Goal: Task Accomplishment & Management: Complete application form

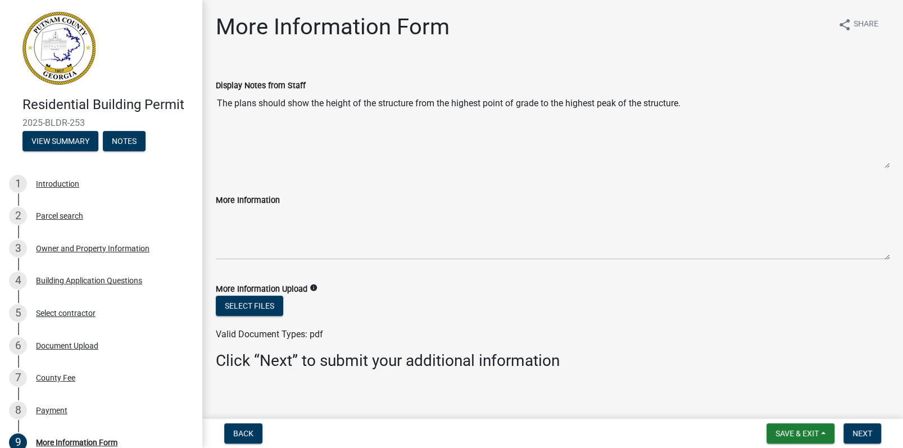
scroll to position [8, 0]
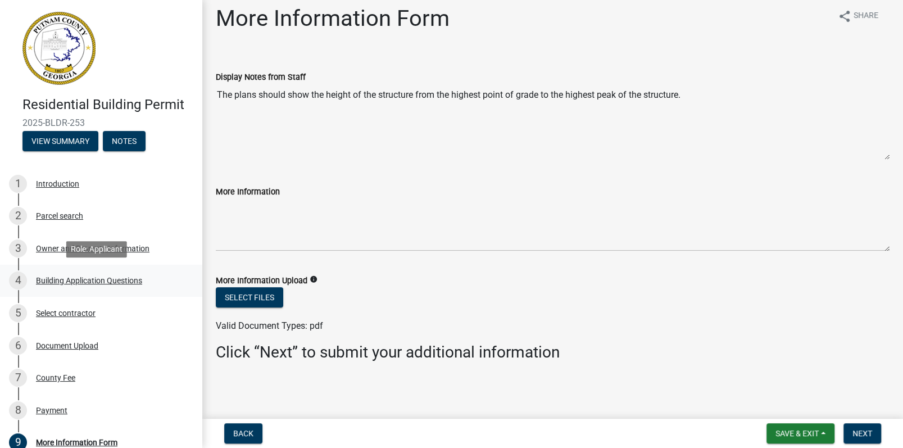
drag, startPoint x: 83, startPoint y: 281, endPoint x: 60, endPoint y: 277, distance: 23.9
click at [83, 281] on div "Building Application Questions" at bounding box center [89, 281] width 106 height 8
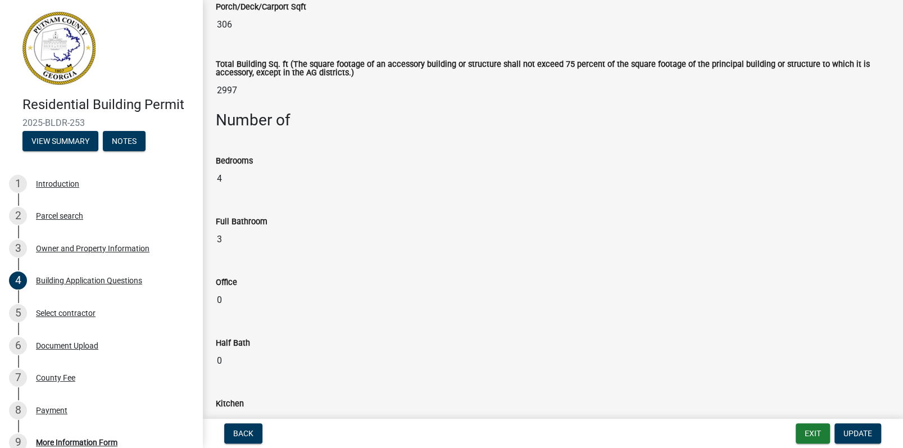
scroll to position [955, 0]
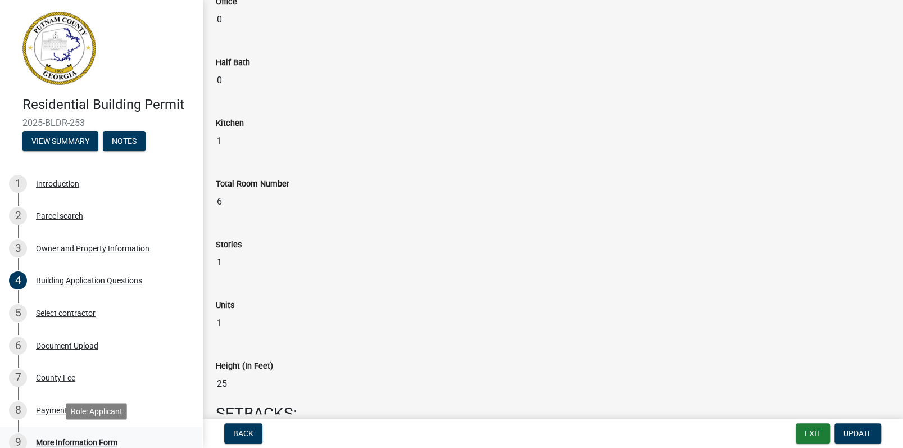
click at [57, 444] on div "More Information Form" at bounding box center [77, 443] width 82 height 8
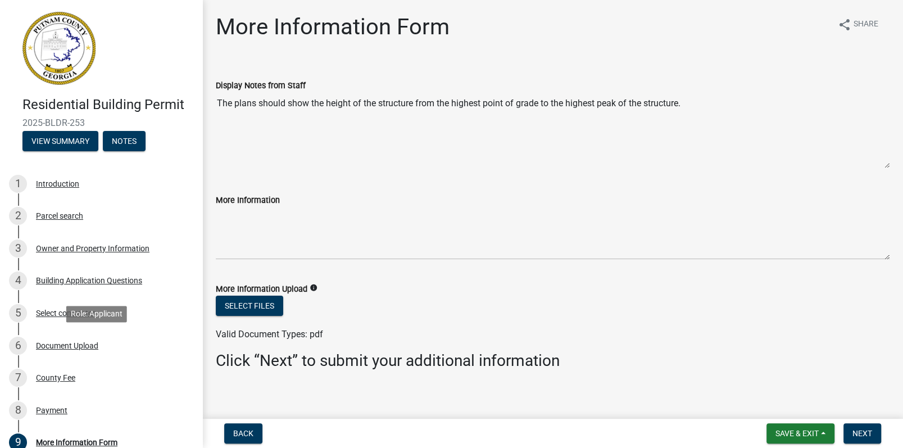
scroll to position [173, 0]
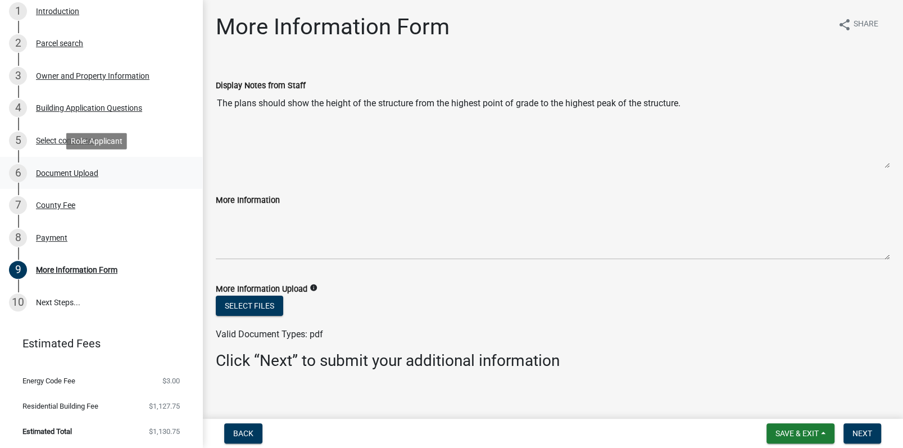
click at [60, 173] on div "Document Upload" at bounding box center [67, 173] width 62 height 8
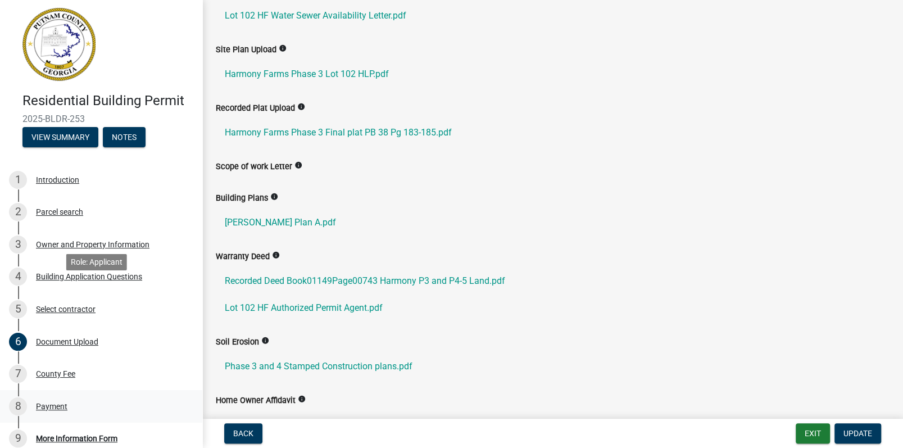
scroll to position [0, 0]
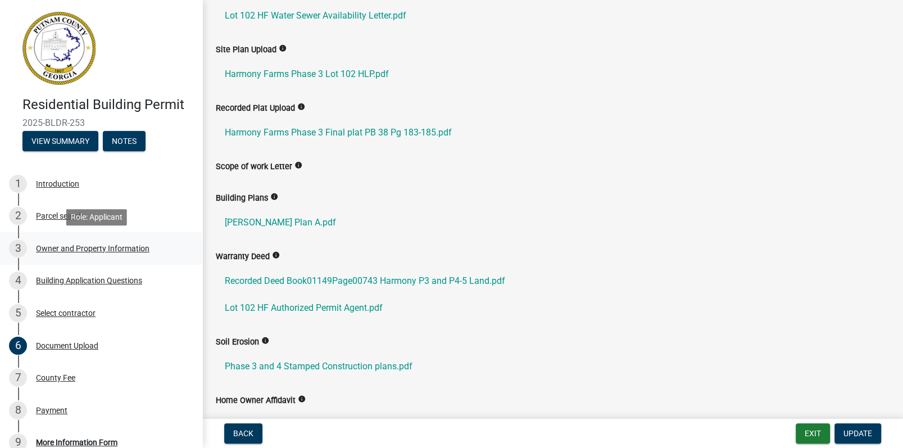
click at [99, 251] on div "Owner and Property Information" at bounding box center [93, 249] width 114 height 8
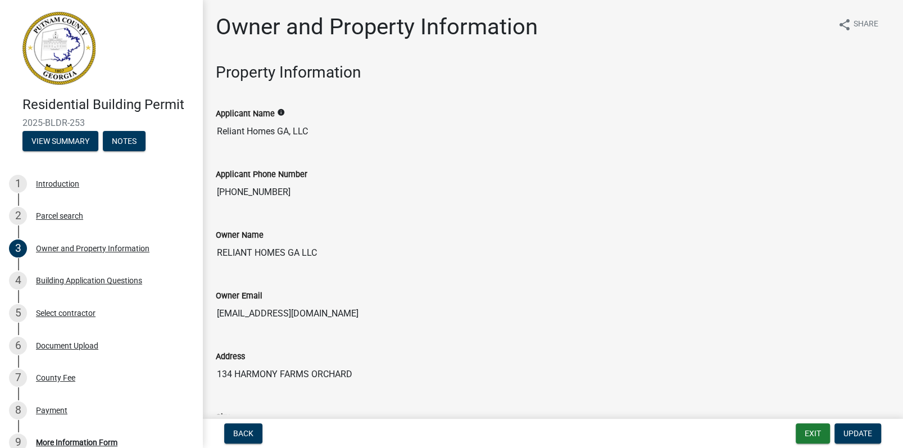
scroll to position [112, 0]
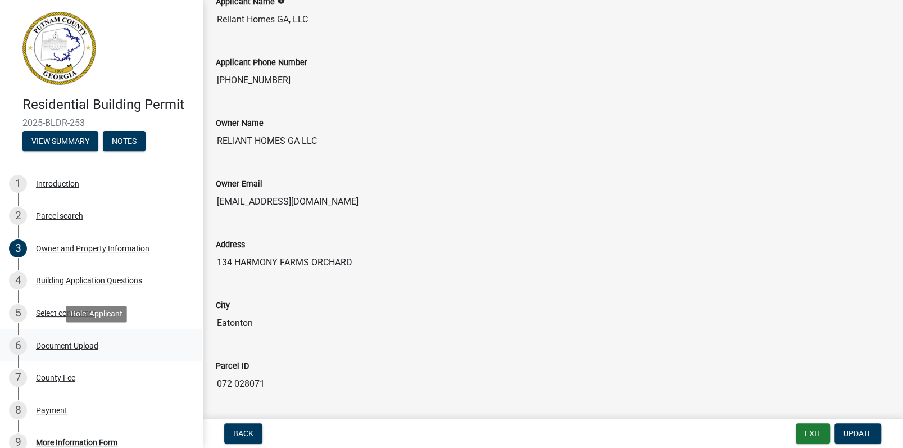
drag, startPoint x: 70, startPoint y: 346, endPoint x: 82, endPoint y: 346, distance: 11.8
click at [70, 346] on div "Document Upload" at bounding box center [67, 346] width 62 height 8
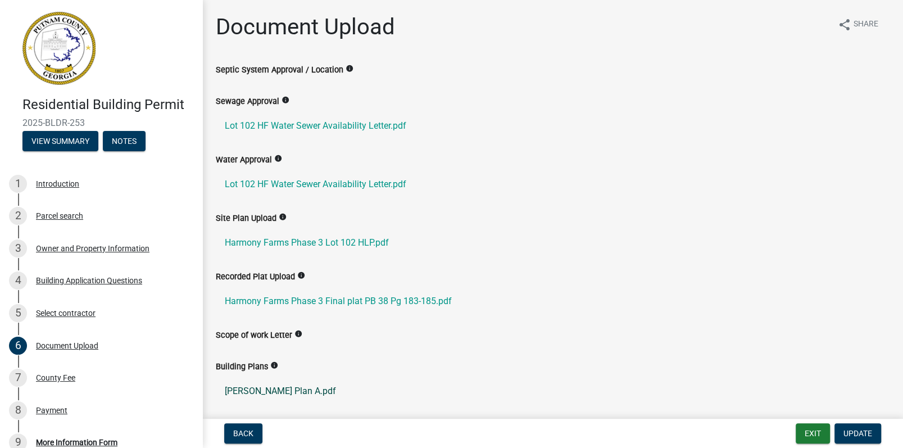
click at [267, 388] on link "[PERSON_NAME] Plan A.pdf" at bounding box center [553, 391] width 674 height 27
click at [255, 391] on link "[PERSON_NAME] Plan A.pdf" at bounding box center [553, 391] width 674 height 27
drag, startPoint x: 103, startPoint y: 276, endPoint x: 99, endPoint y: 264, distance: 12.6
click at [103, 275] on div "4 Building Application Questions" at bounding box center [96, 281] width 175 height 18
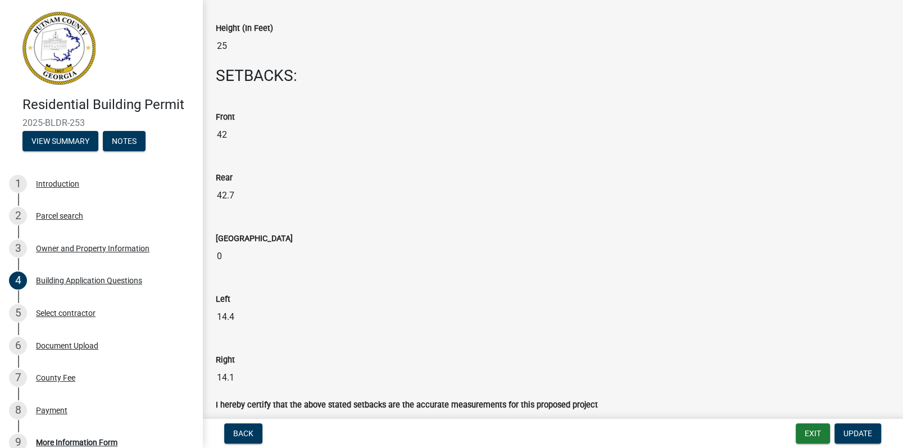
scroll to position [1405, 0]
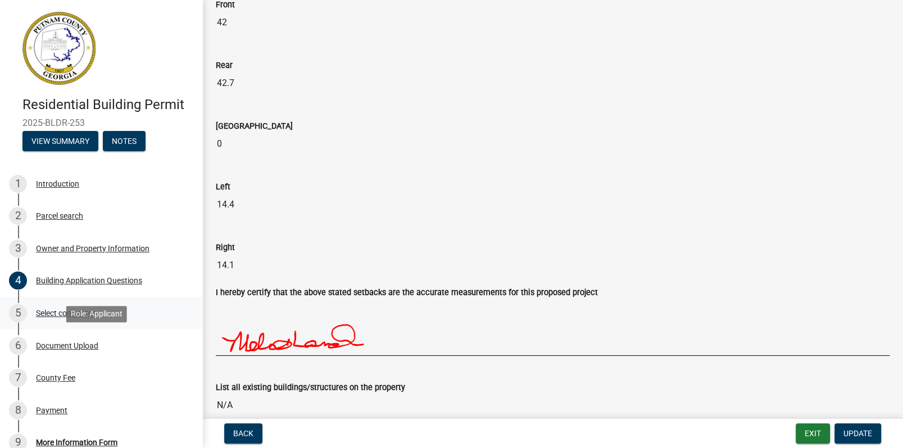
drag, startPoint x: 53, startPoint y: 344, endPoint x: 48, endPoint y: 319, distance: 25.2
click at [53, 344] on div "Document Upload" at bounding box center [67, 346] width 62 height 8
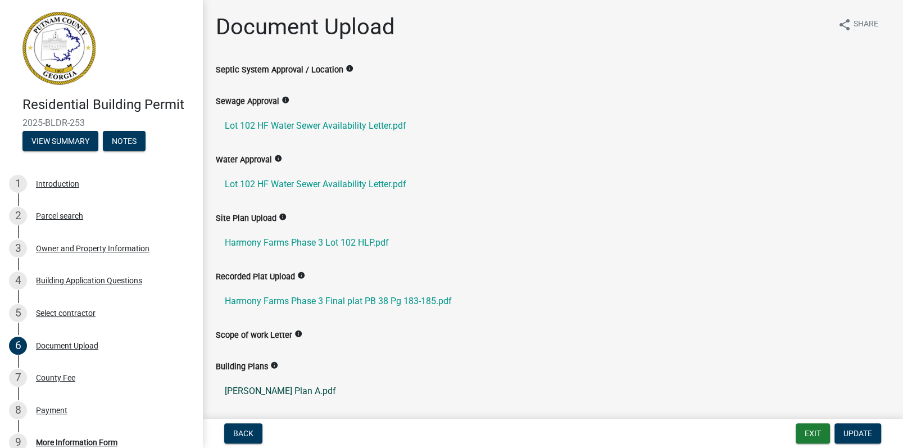
click at [252, 388] on link "[PERSON_NAME] Plan A.pdf" at bounding box center [553, 391] width 674 height 27
click at [279, 391] on link "[PERSON_NAME] Plan A.pdf" at bounding box center [553, 391] width 674 height 27
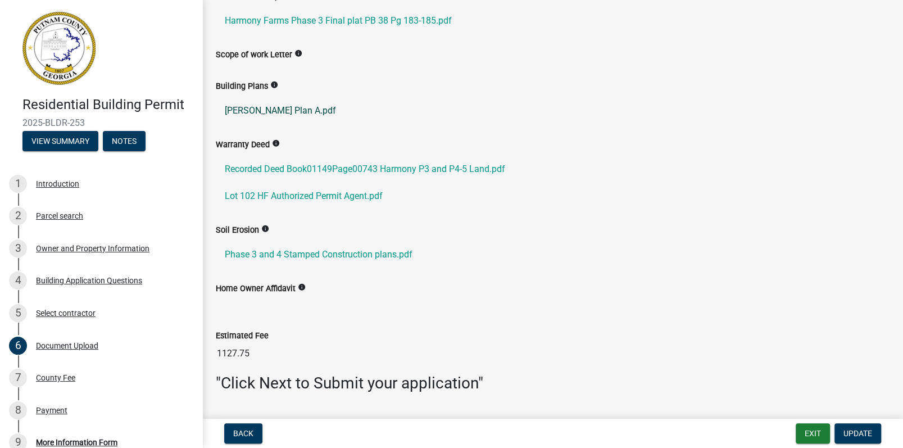
drag, startPoint x: 278, startPoint y: 109, endPoint x: 409, endPoint y: 98, distance: 131.5
click at [409, 98] on link "[PERSON_NAME] Plan A.pdf" at bounding box center [553, 110] width 674 height 27
click at [270, 114] on link "[PERSON_NAME] Plan A.pdf" at bounding box center [553, 110] width 674 height 27
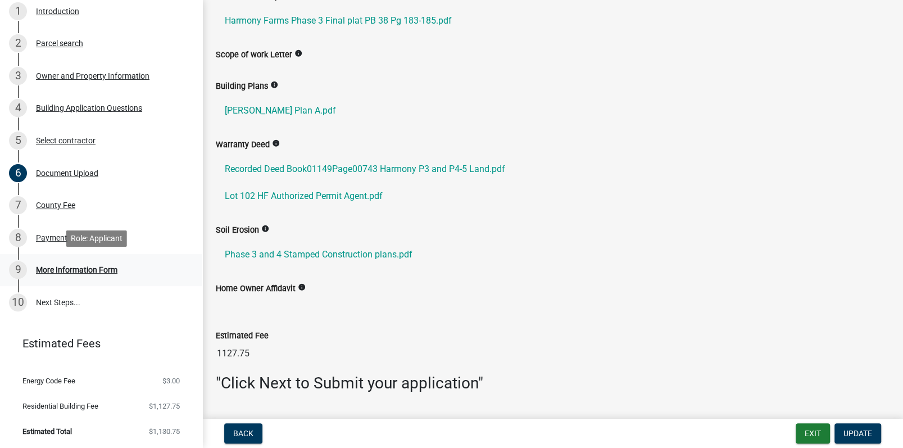
click at [85, 272] on div "More Information Form" at bounding box center [77, 270] width 82 height 8
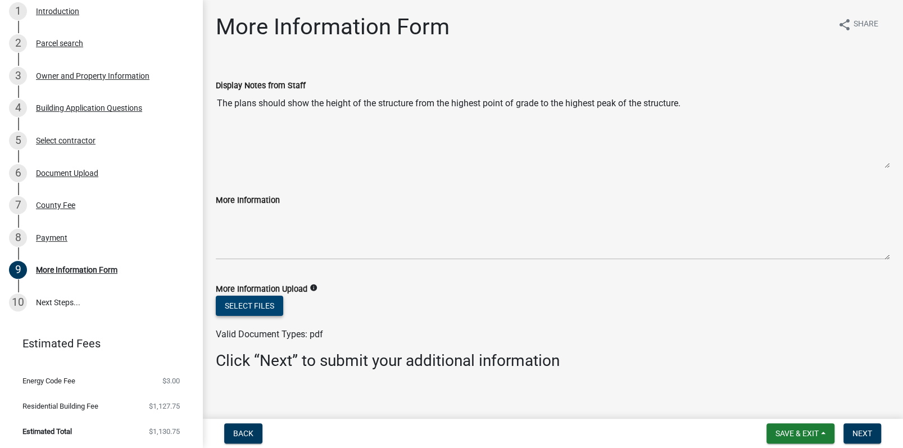
click at [240, 304] on button "Select files" at bounding box center [249, 306] width 67 height 20
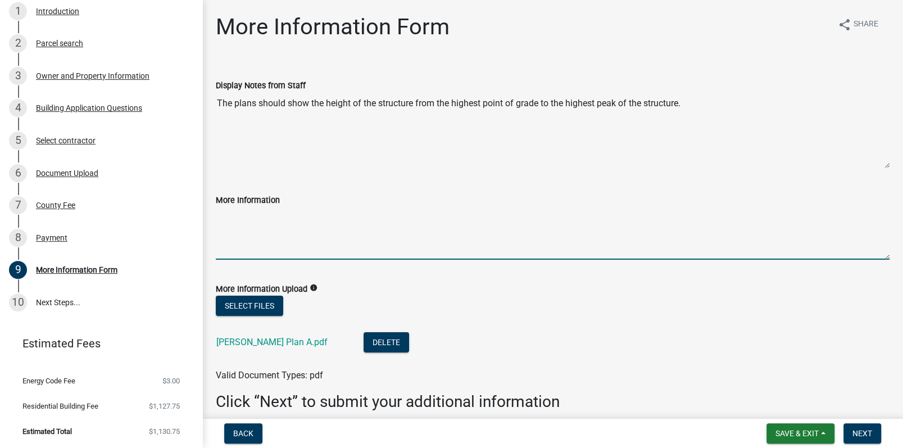
click at [250, 223] on textarea "More Information" at bounding box center [553, 233] width 674 height 53
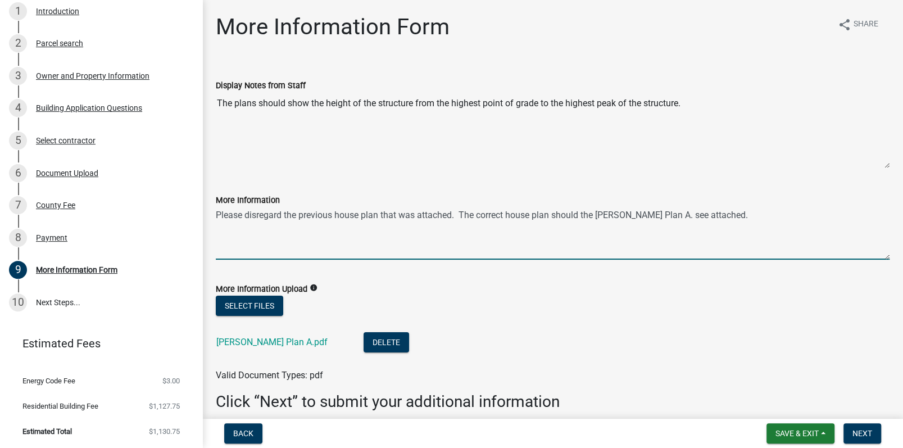
click at [660, 216] on textarea "Please disregard the previous house plan that was attached. The correct house p…" at bounding box center [553, 233] width 674 height 53
type textarea "Please disregard the previous house plan that was attached. The correct house p…"
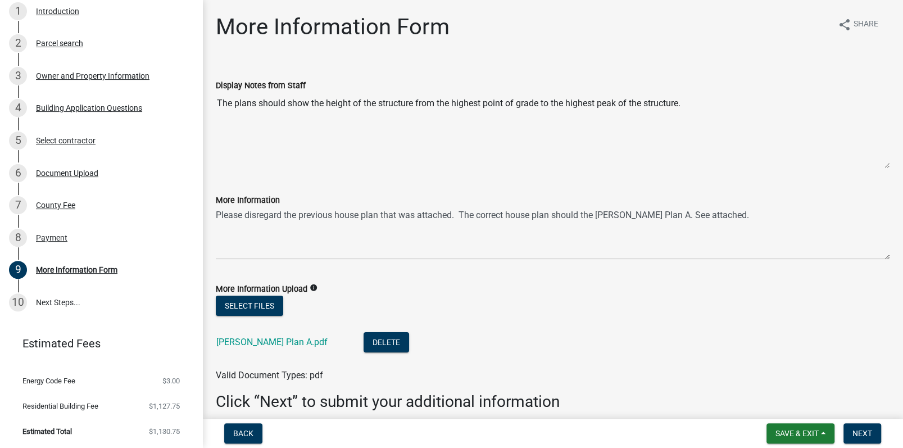
click at [256, 126] on textarea "The plans should show the height of the structure from the highest point of gra…" at bounding box center [553, 130] width 674 height 76
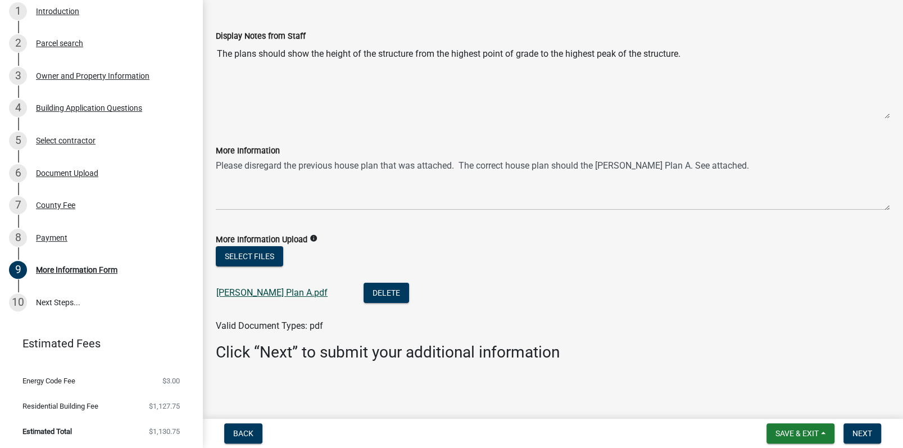
click at [254, 293] on link "[PERSON_NAME] Plan A.pdf" at bounding box center [271, 292] width 111 height 11
click at [867, 431] on span "Next" at bounding box center [863, 433] width 20 height 9
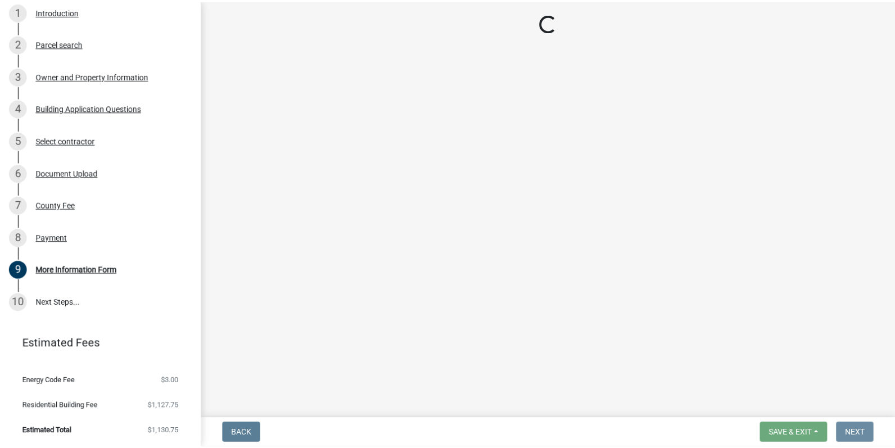
scroll to position [0, 0]
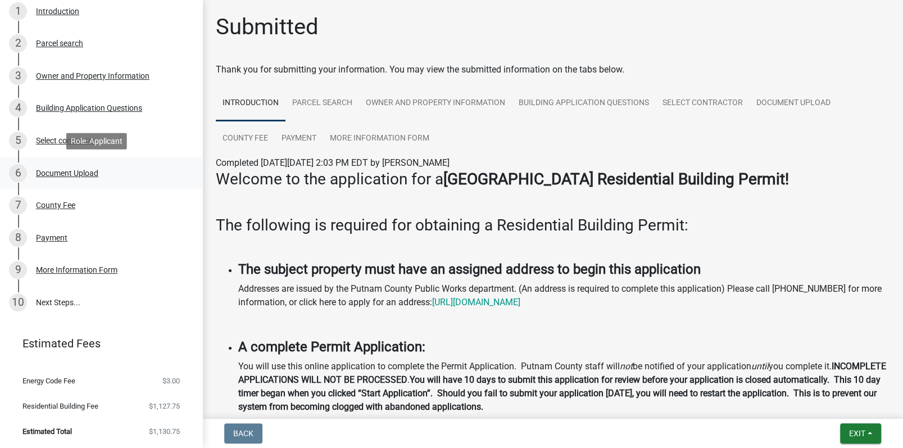
click at [60, 170] on div "Document Upload" at bounding box center [67, 173] width 62 height 8
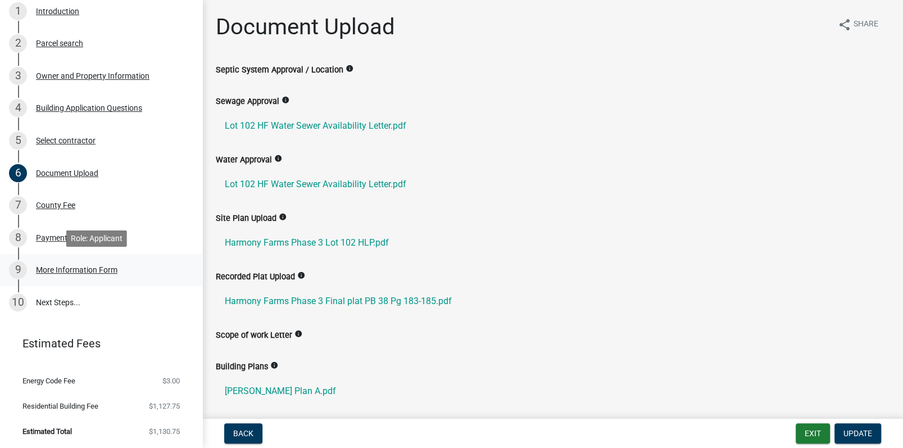
click at [93, 270] on div "More Information Form" at bounding box center [77, 270] width 82 height 8
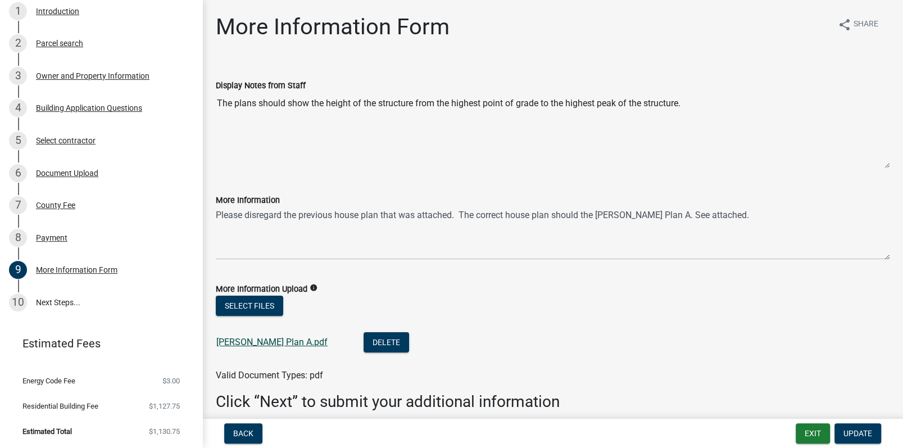
click at [240, 340] on link "[PERSON_NAME] Plan A.pdf" at bounding box center [271, 342] width 111 height 11
click at [814, 436] on button "Exit" at bounding box center [813, 433] width 34 height 20
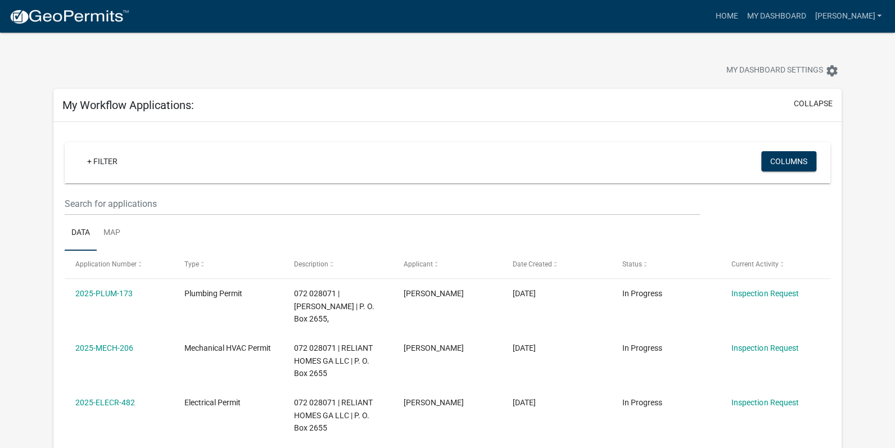
drag, startPoint x: 36, startPoint y: 234, endPoint x: 13, endPoint y: 231, distance: 22.7
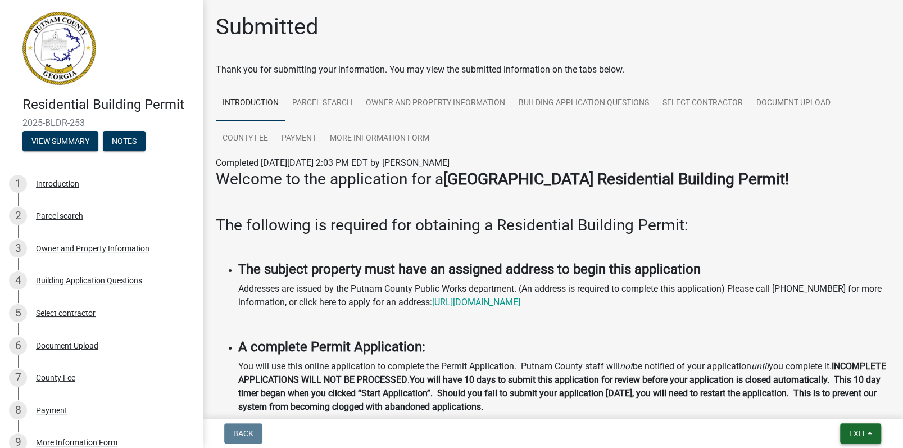
drag, startPoint x: 856, startPoint y: 435, endPoint x: 853, endPoint y: 430, distance: 5.8
click at [855, 432] on span "Exit" at bounding box center [857, 433] width 16 height 9
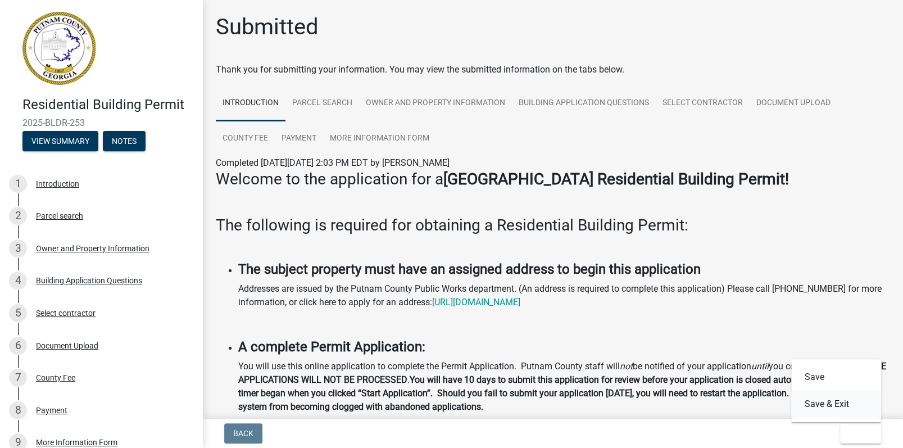
drag, startPoint x: 821, startPoint y: 408, endPoint x: 629, endPoint y: 387, distance: 193.3
click at [815, 407] on button "Save & Exit" at bounding box center [837, 404] width 90 height 27
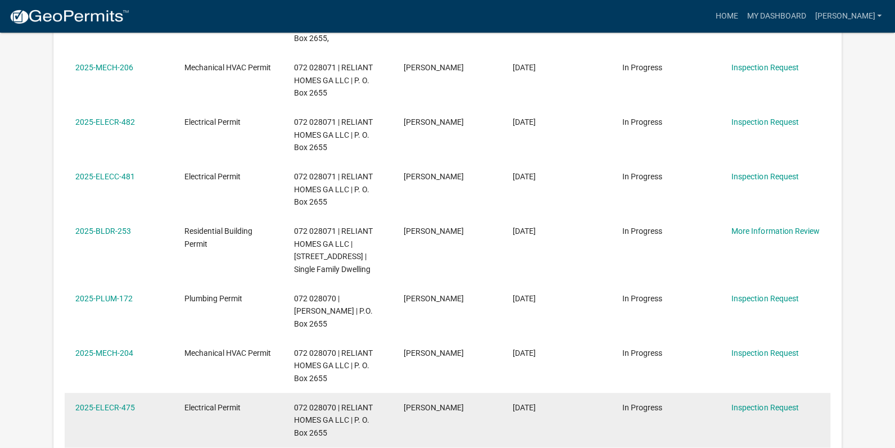
scroll to position [505, 0]
